Goal: Information Seeking & Learning: Check status

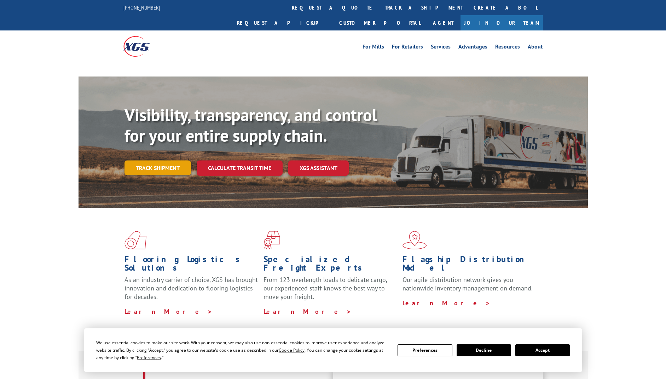
click at [150, 160] on link "Track shipment" at bounding box center [158, 167] width 67 height 15
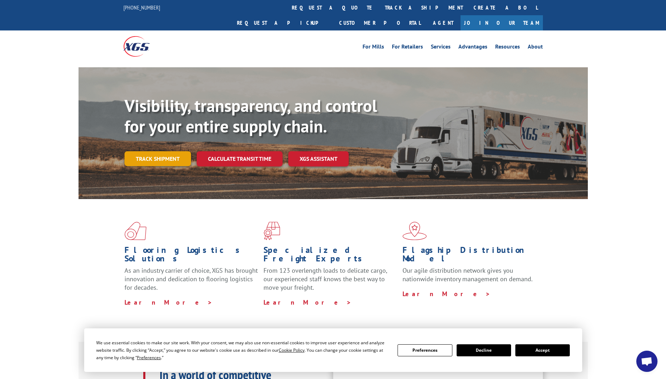
click at [163, 151] on link "Track shipment" at bounding box center [158, 158] width 67 height 15
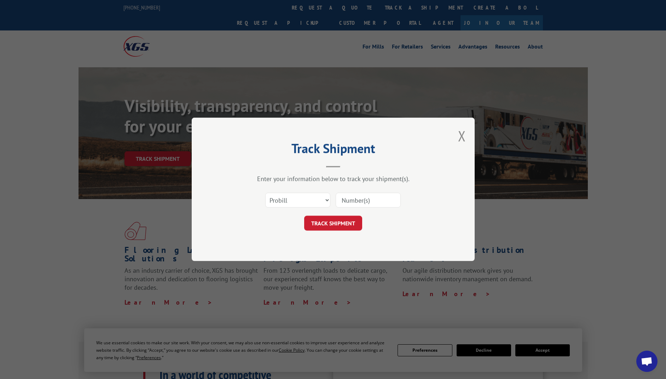
click at [373, 198] on input at bounding box center [368, 200] width 65 height 15
paste input "17501968"
type input "17501968"
click at [343, 217] on button "TRACK SHIPMENT" at bounding box center [333, 223] width 58 height 15
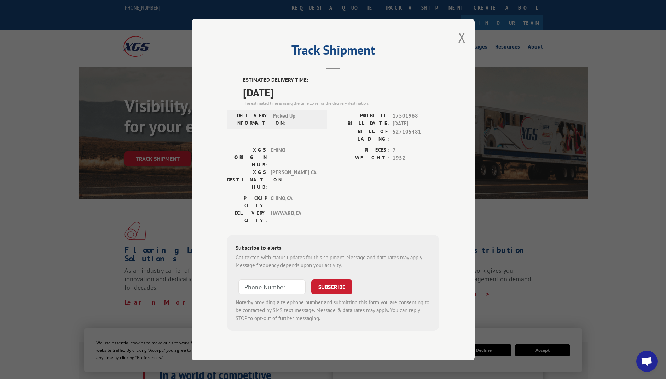
click at [306, 123] on span "Picked Up" at bounding box center [297, 118] width 48 height 15
drag, startPoint x: 306, startPoint y: 123, endPoint x: 311, endPoint y: 143, distance: 20.3
click at [311, 143] on div "DELIVERY INFORMATION: Picked Up" at bounding box center [277, 128] width 100 height 34
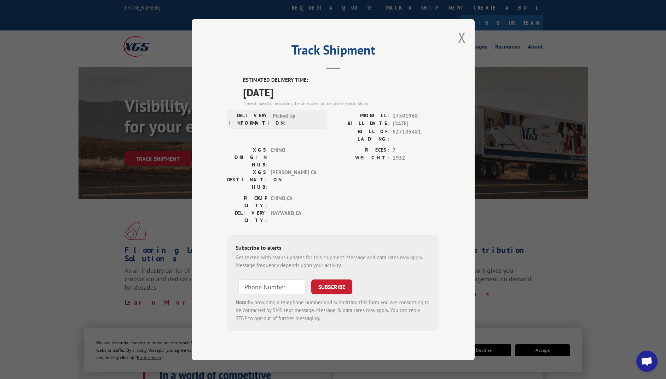
click at [302, 126] on span "Picked Up" at bounding box center [297, 118] width 48 height 15
drag, startPoint x: 302, startPoint y: 135, endPoint x: 307, endPoint y: 122, distance: 13.5
click at [307, 122] on span "Picked Up" at bounding box center [297, 118] width 48 height 15
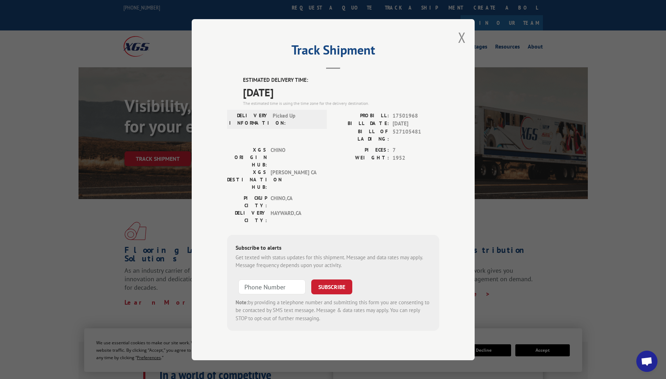
click at [307, 122] on span "Picked Up" at bounding box center [297, 118] width 48 height 15
drag, startPoint x: 307, startPoint y: 122, endPoint x: 314, endPoint y: 108, distance: 15.8
click at [314, 108] on div "ESTIMATED DELIVERY TIME: [DATE] The estimated time is using the time zone for t…" at bounding box center [333, 203] width 212 height 254
click at [314, 100] on span "[DATE]" at bounding box center [341, 92] width 196 height 16
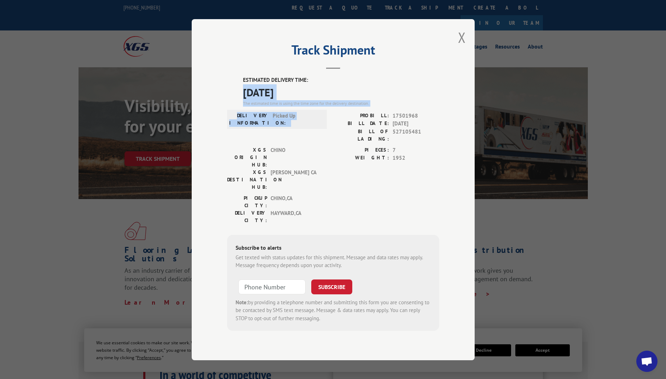
drag, startPoint x: 314, startPoint y: 108, endPoint x: 313, endPoint y: 135, distance: 27.3
click at [313, 135] on div "ESTIMATED DELIVERY TIME: [DATE] The estimated time is using the time zone for t…" at bounding box center [333, 203] width 212 height 254
click at [313, 126] on span "Picked Up" at bounding box center [297, 118] width 48 height 15
